Goal: Information Seeking & Learning: Learn about a topic

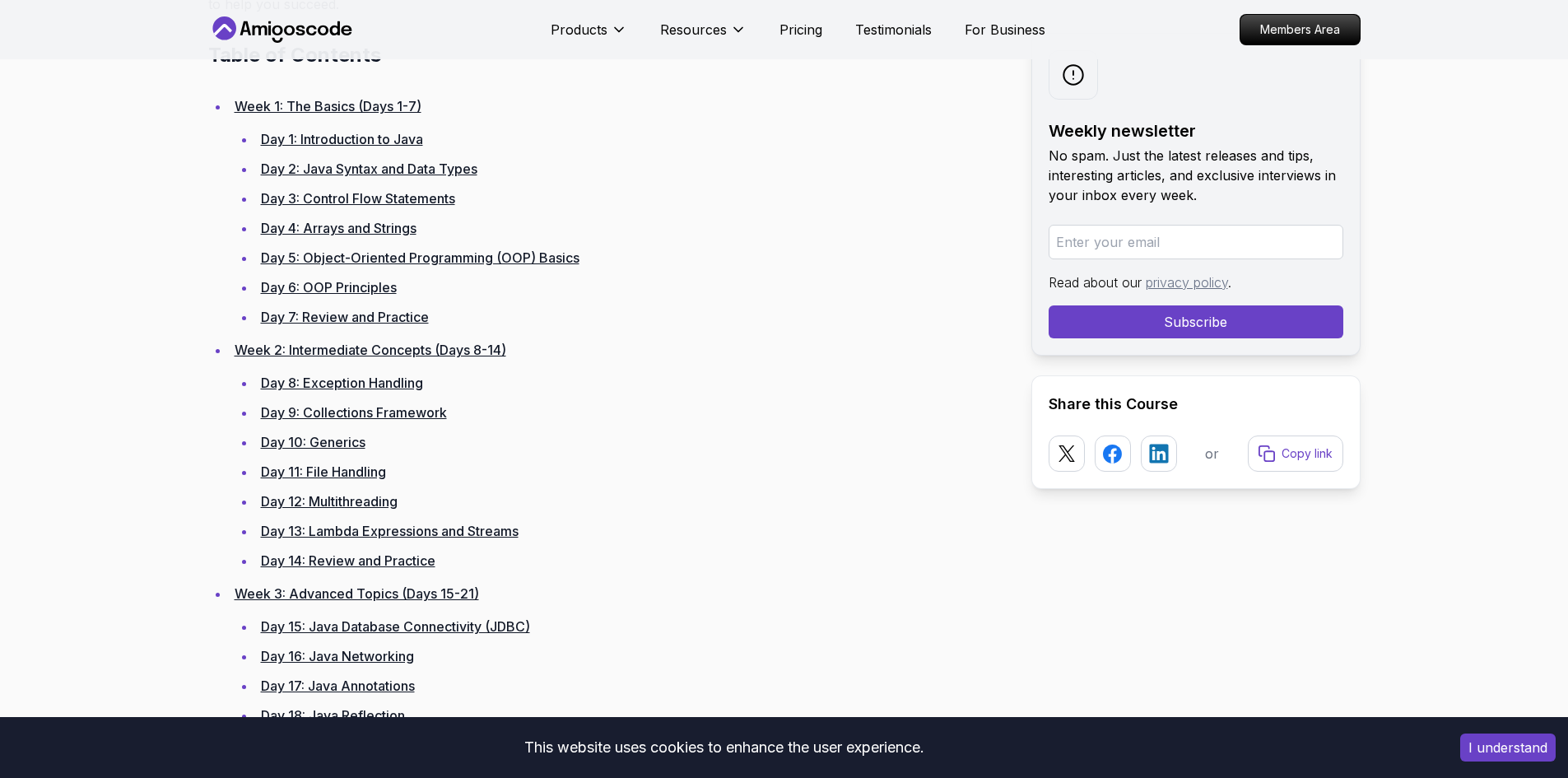
click at [427, 171] on link "Day 2: Java Syntax and Data Types" at bounding box center [369, 168] width 217 height 16
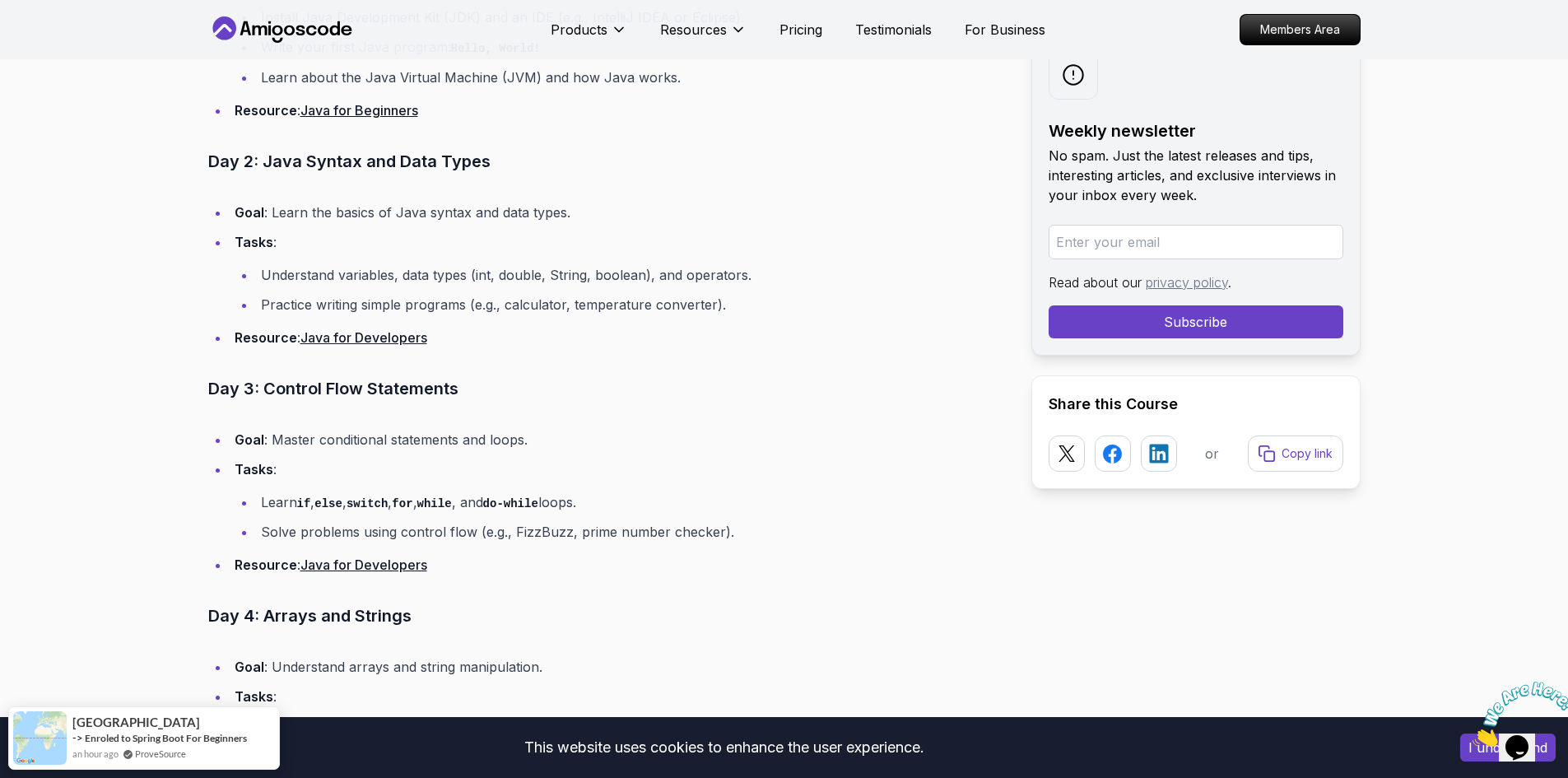
scroll to position [1936, 0]
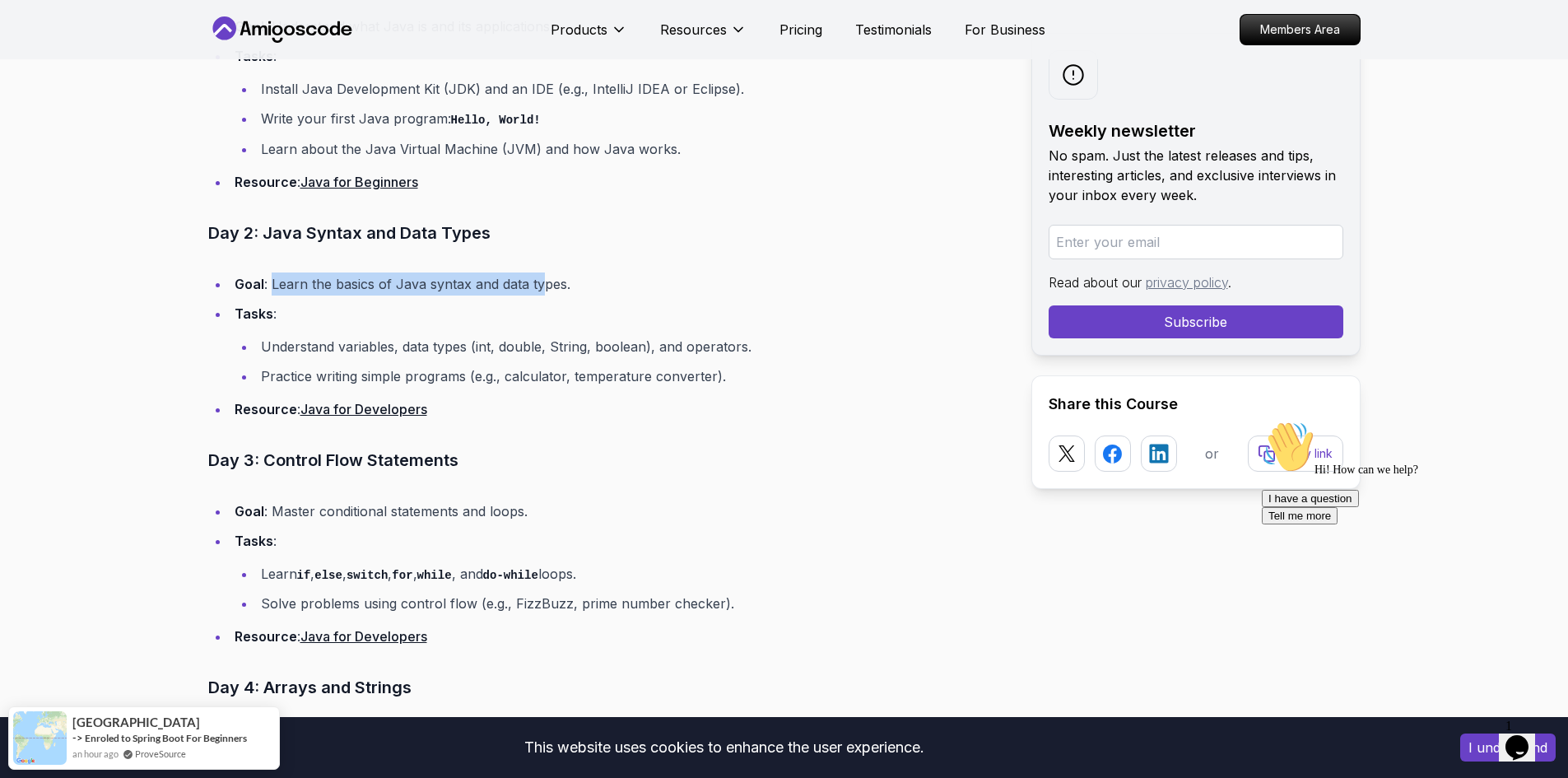
drag, startPoint x: 276, startPoint y: 282, endPoint x: 540, endPoint y: 277, distance: 264.0
click at [540, 277] on li "Goal : Learn the basics of Java syntax and data types." at bounding box center [617, 284] width 775 height 23
click at [449, 369] on li "Practice writing simple programs (e.g., calculator, temperature converter)." at bounding box center [630, 376] width 748 height 23
